Goal: Task Accomplishment & Management: Complete application form

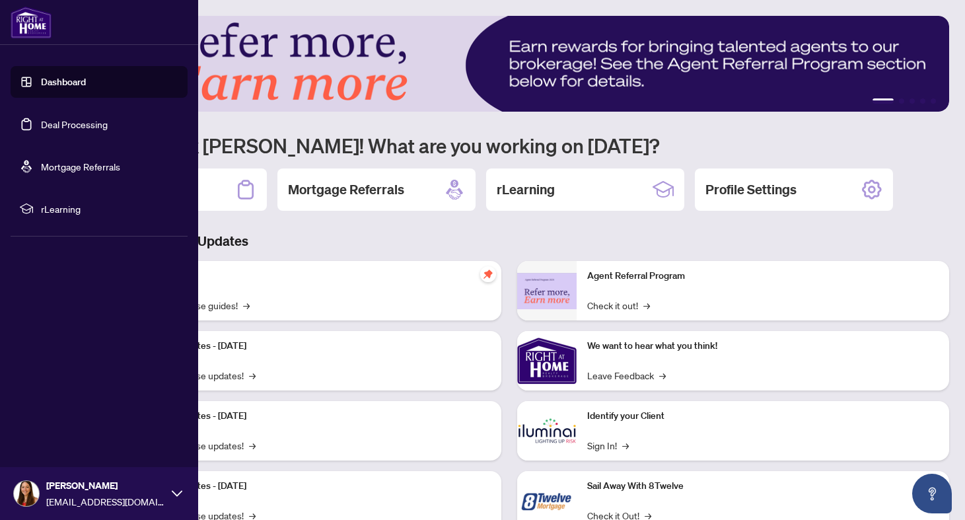
click at [57, 85] on link "Dashboard" at bounding box center [63, 82] width 45 height 12
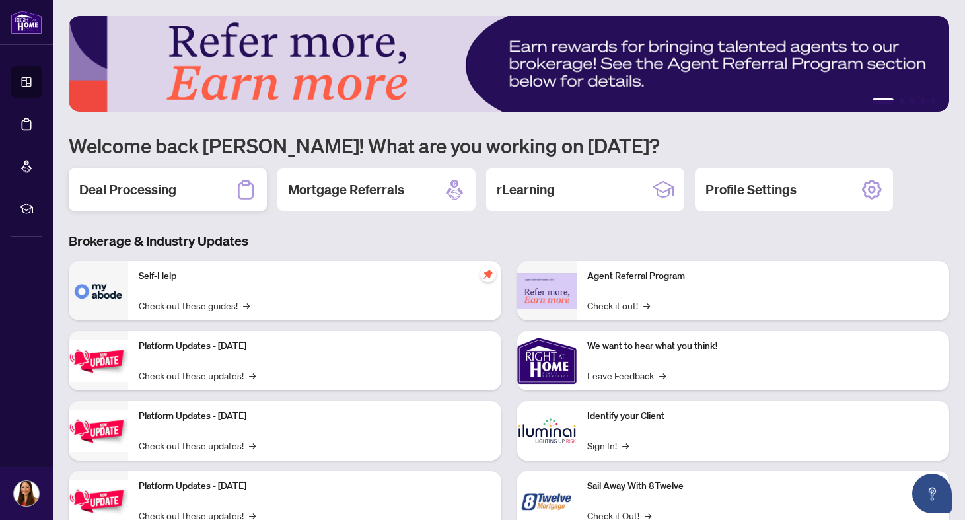
click at [172, 189] on h2 "Deal Processing" at bounding box center [127, 189] width 97 height 18
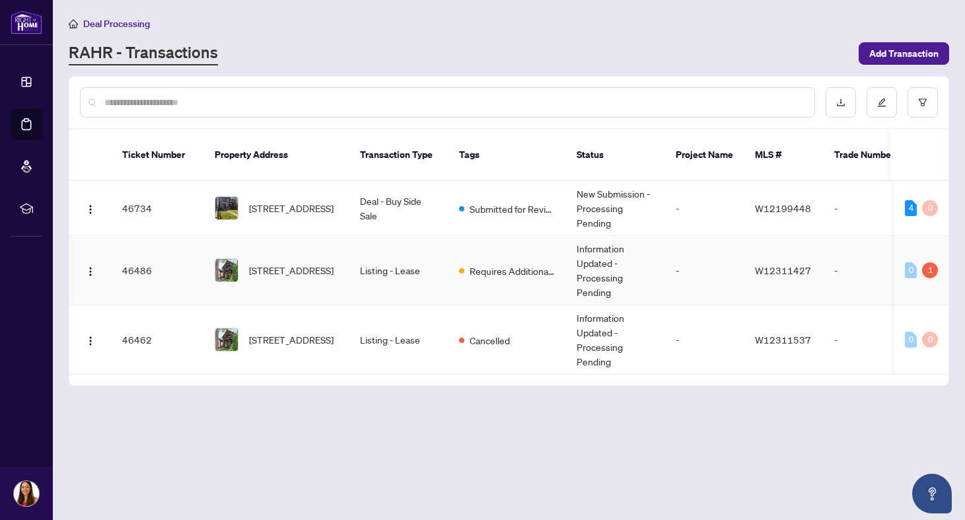
click at [643, 264] on td "Information Updated - Processing Pending" at bounding box center [615, 270] width 99 height 69
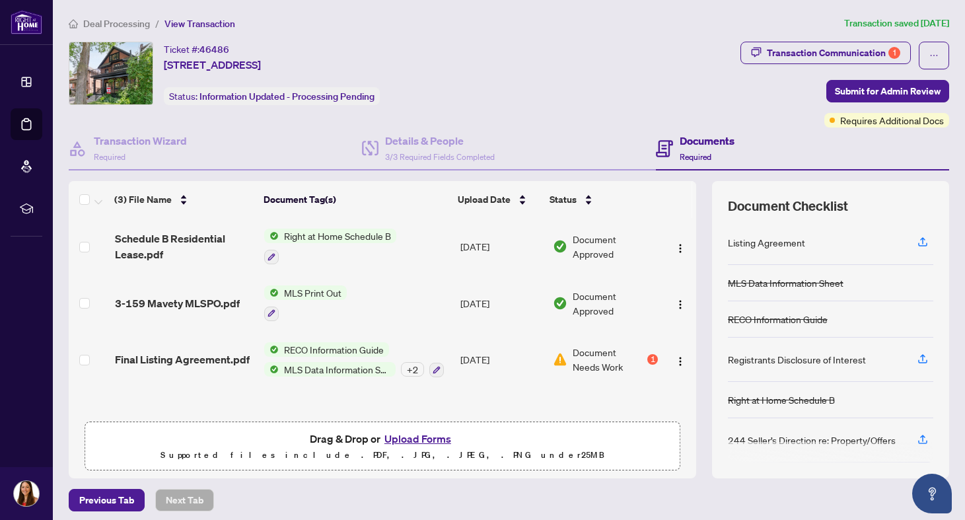
click at [425, 442] on button "Upload Forms" at bounding box center [417, 438] width 75 height 17
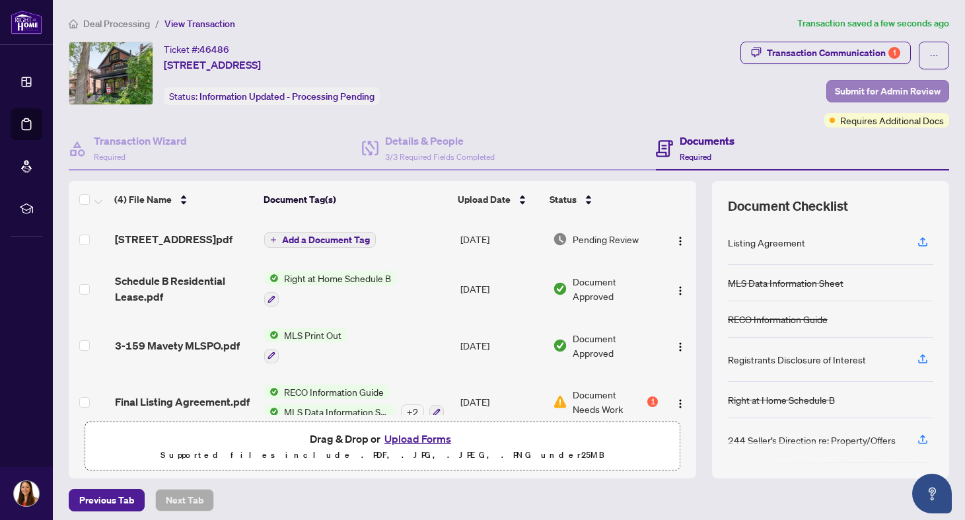
click at [864, 93] on span "Submit for Admin Review" at bounding box center [888, 91] width 106 height 21
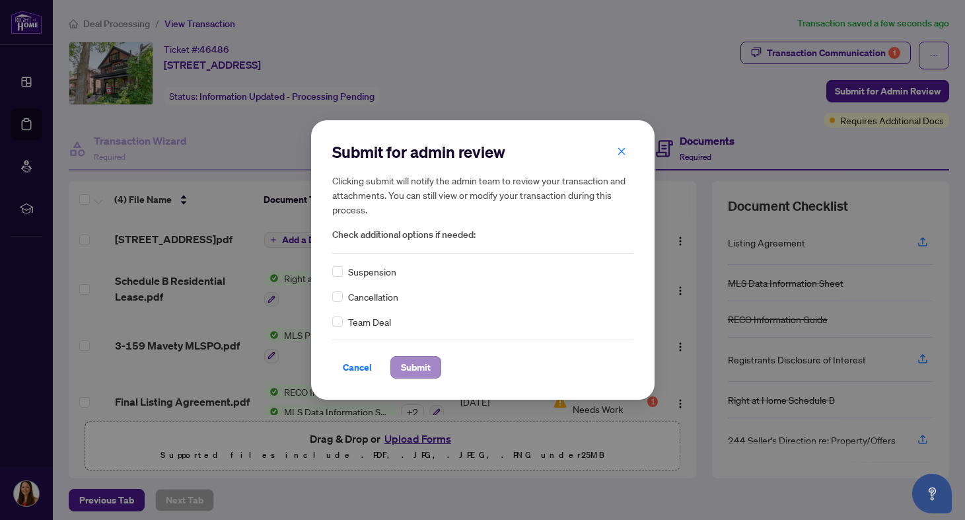
click at [401, 375] on span "Submit" at bounding box center [416, 367] width 30 height 21
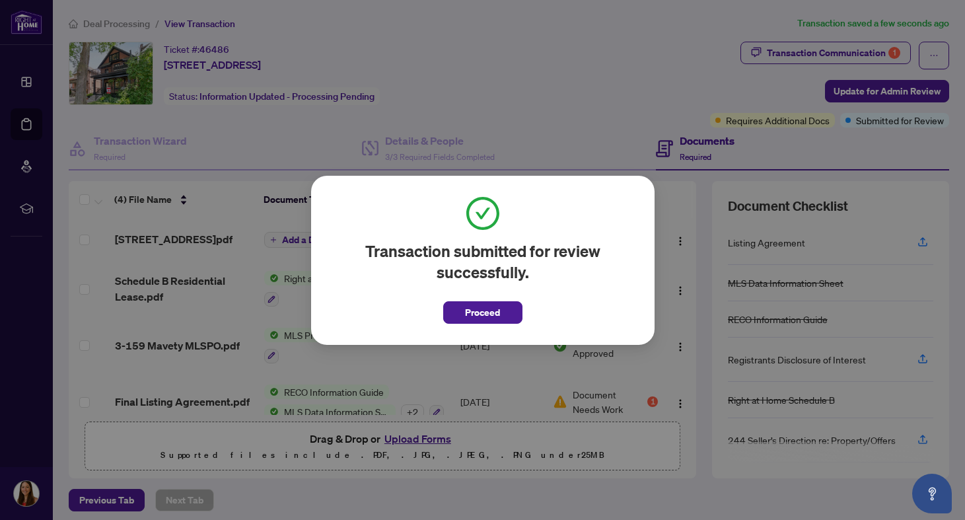
click at [536, 49] on div "Transaction submitted for review successfully. Proceed Cancel OK" at bounding box center [482, 260] width 965 height 520
click at [30, 81] on div "Transaction submitted for review successfully. Proceed Cancel OK" at bounding box center [482, 260] width 965 height 520
click at [472, 315] on span "Proceed" at bounding box center [482, 312] width 35 height 21
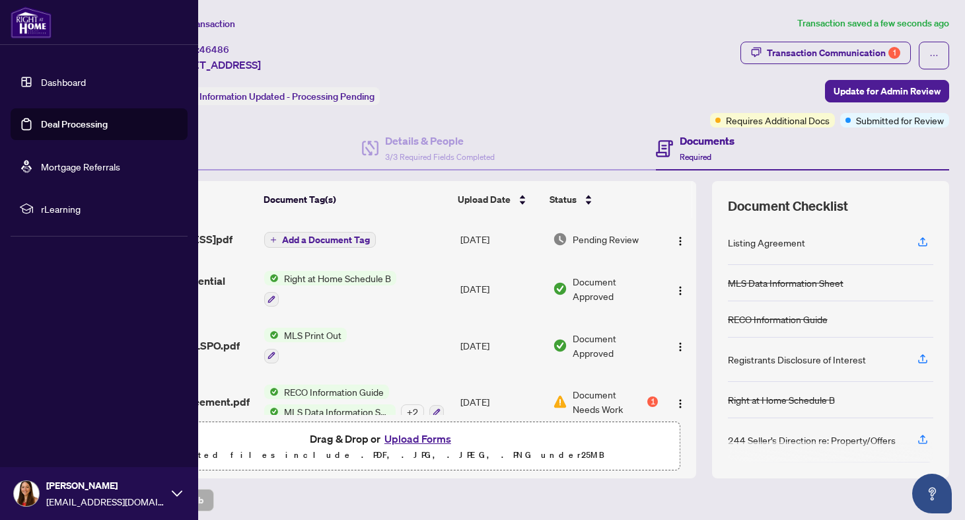
click at [56, 81] on link "Dashboard" at bounding box center [63, 82] width 45 height 12
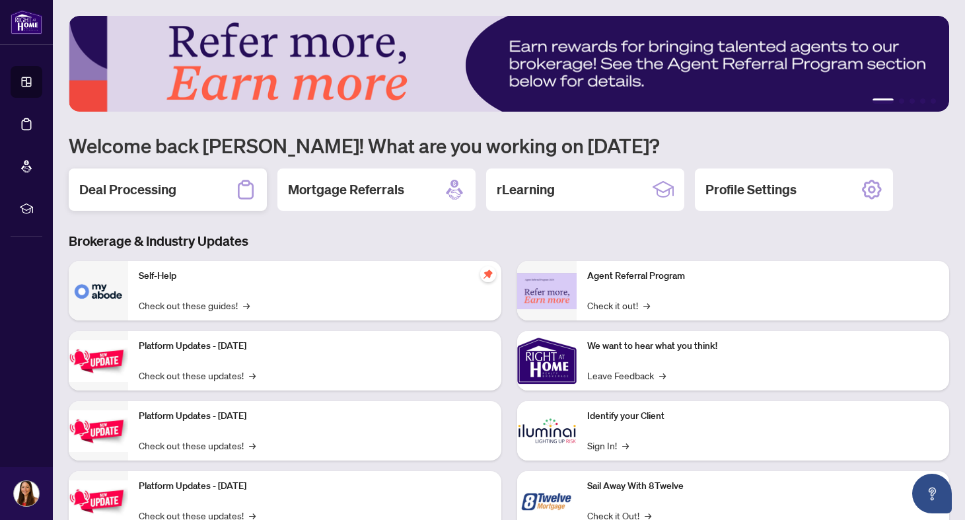
click at [190, 196] on div "Deal Processing" at bounding box center [168, 189] width 198 height 42
